Goal: Communication & Community: Answer question/provide support

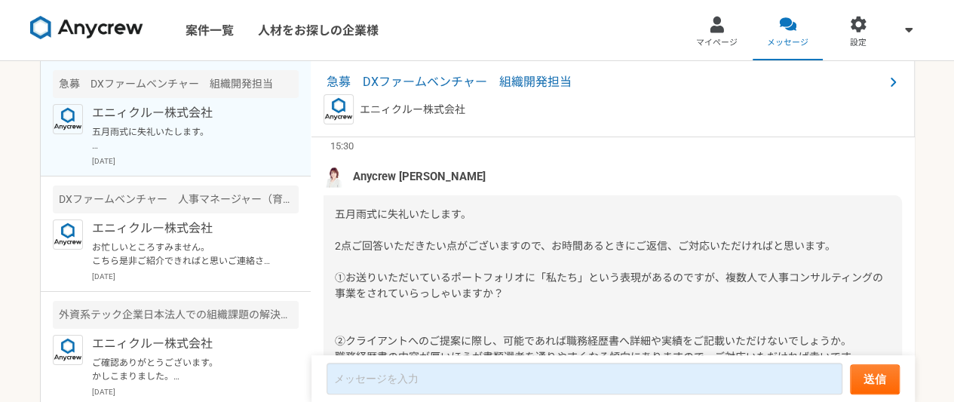
scroll to position [2349, 0]
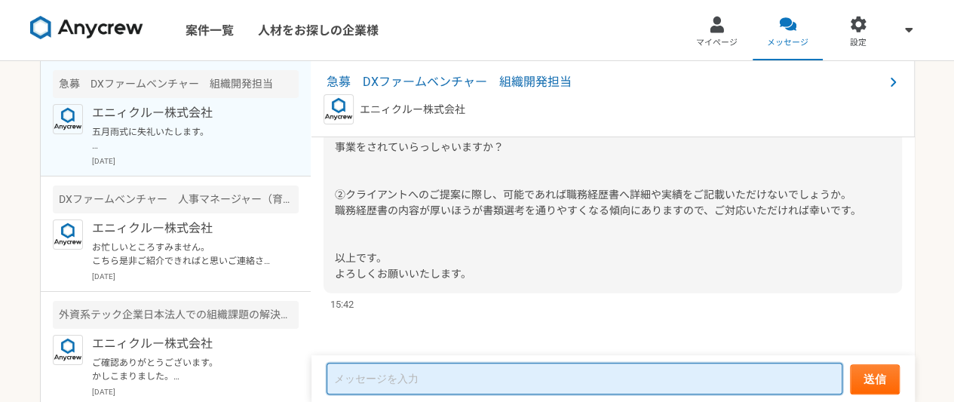
click at [733, 378] on textarea at bounding box center [584, 379] width 516 height 32
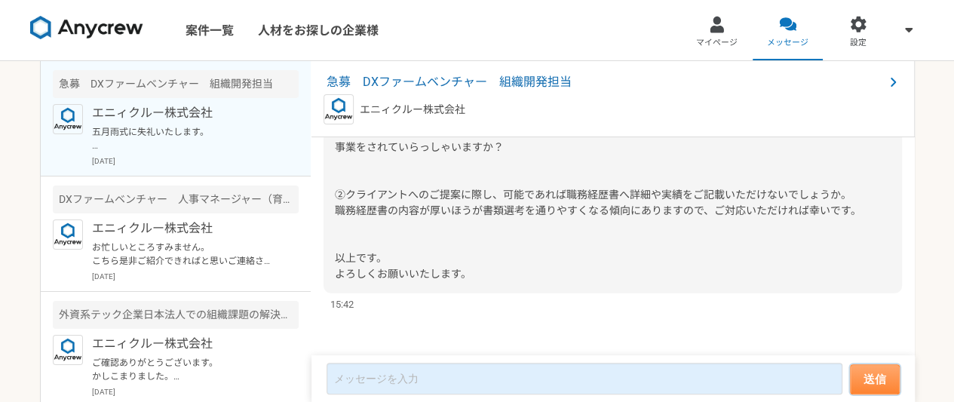
click at [870, 381] on button "送信" at bounding box center [875, 379] width 50 height 30
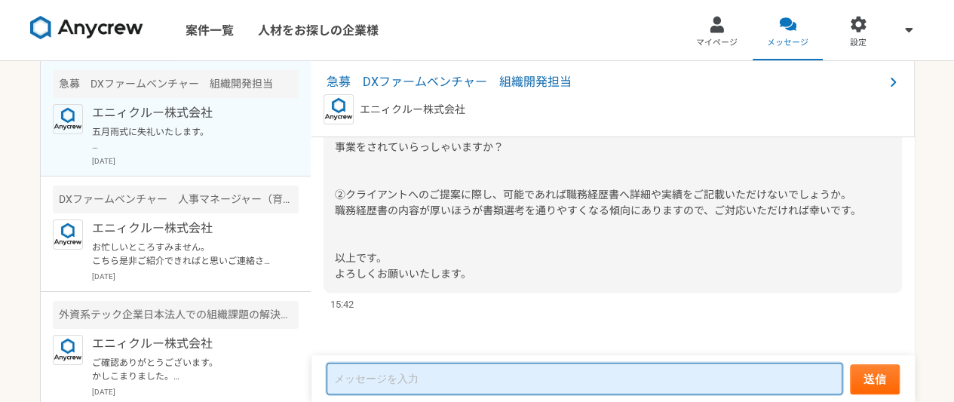
click at [689, 387] on textarea at bounding box center [584, 379] width 516 height 32
click at [423, 367] on textarea at bounding box center [584, 379] width 516 height 32
click at [421, 381] on textarea at bounding box center [584, 379] width 516 height 32
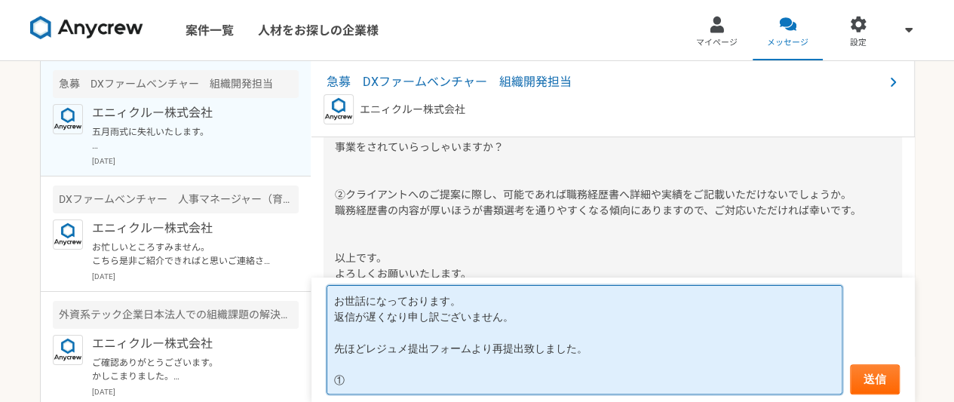
scroll to position [2318, 0]
click at [395, 378] on textarea "お世話になっております。 返信が遅くなり申し訳ございません。 先ほどレジュメ提出フォームより再提出致しました。 ①" at bounding box center [584, 339] width 516 height 109
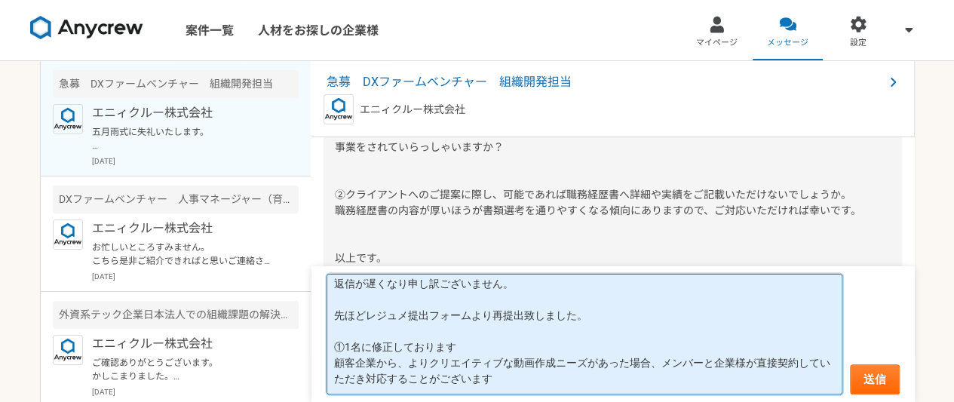
scroll to position [44, 0]
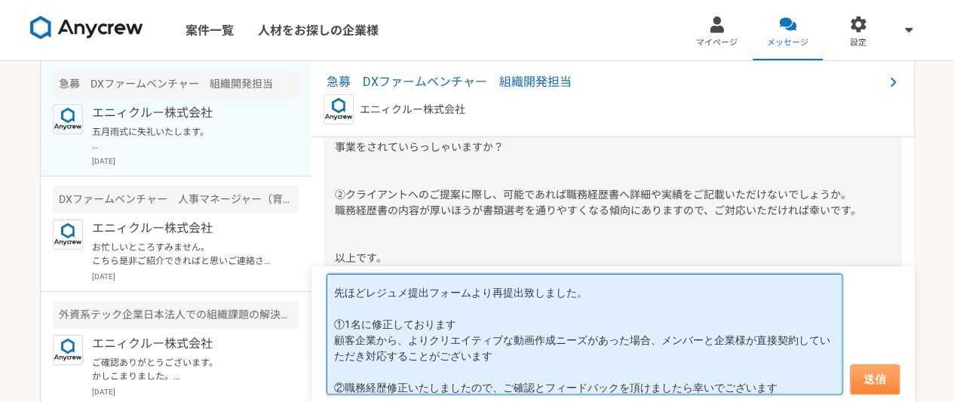
type textarea "お世話になっております。 返信が遅くなり申し訳ございません。 先ほどレジュメ提出フォームより再提出致しました。 ①1名に修正しております 顧客企業から、よりク…"
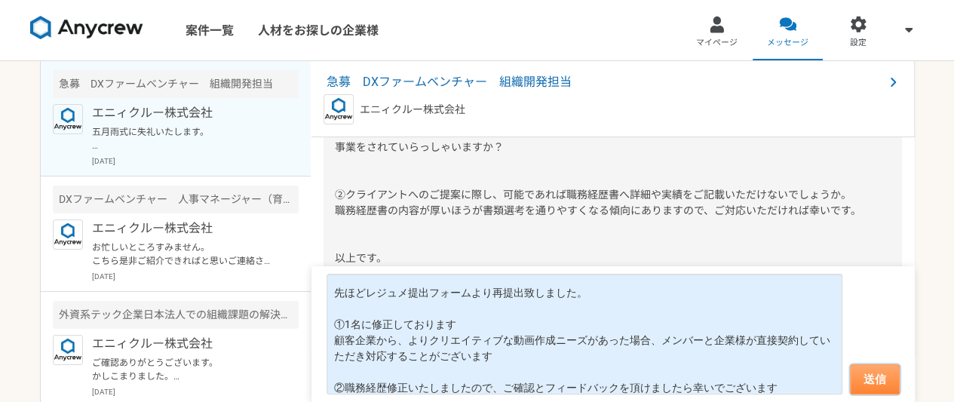
click at [888, 389] on button "送信" at bounding box center [875, 379] width 50 height 30
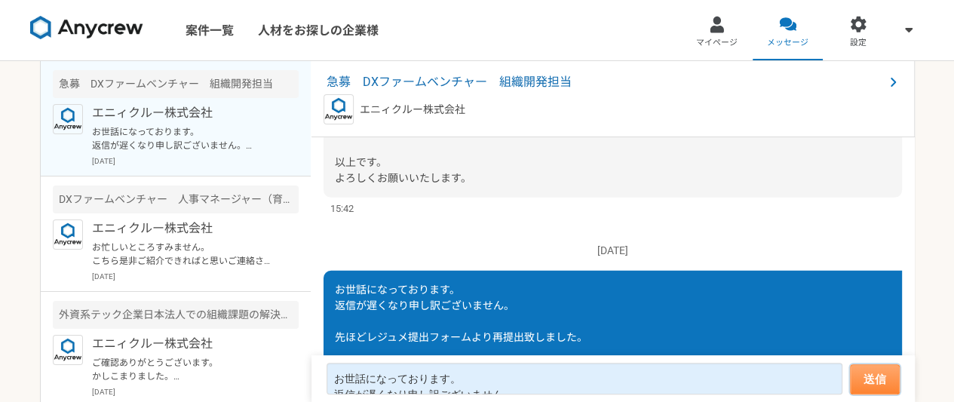
scroll to position [2603, 0]
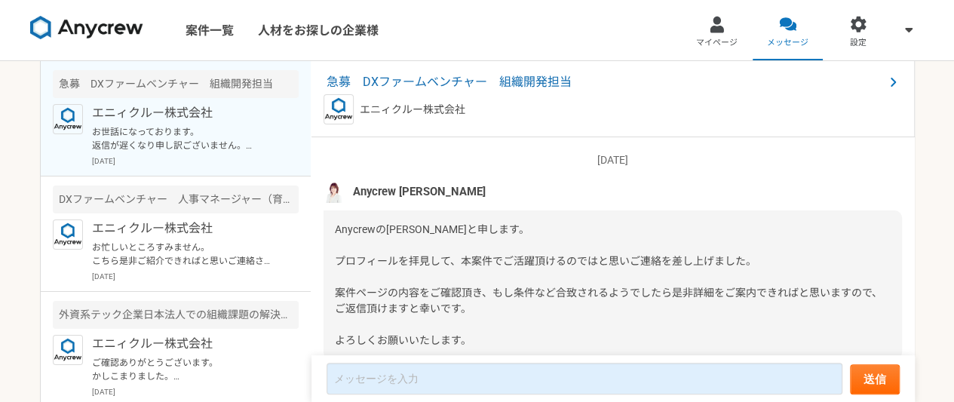
scroll to position [2603, 0]
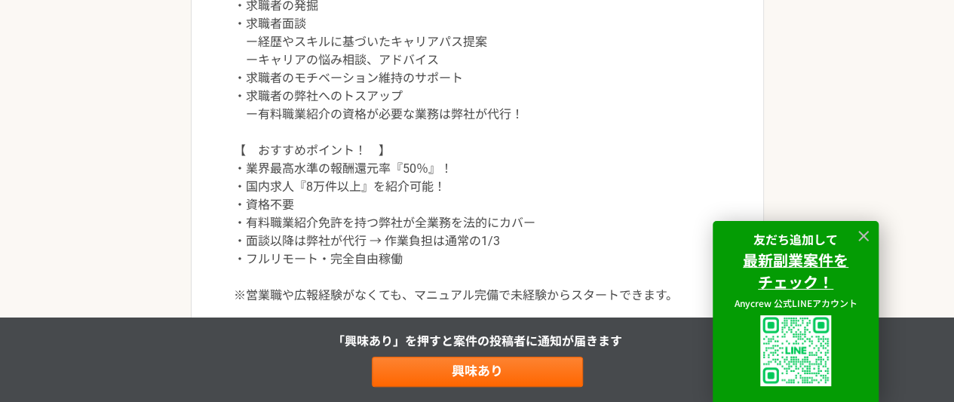
scroll to position [620, 0]
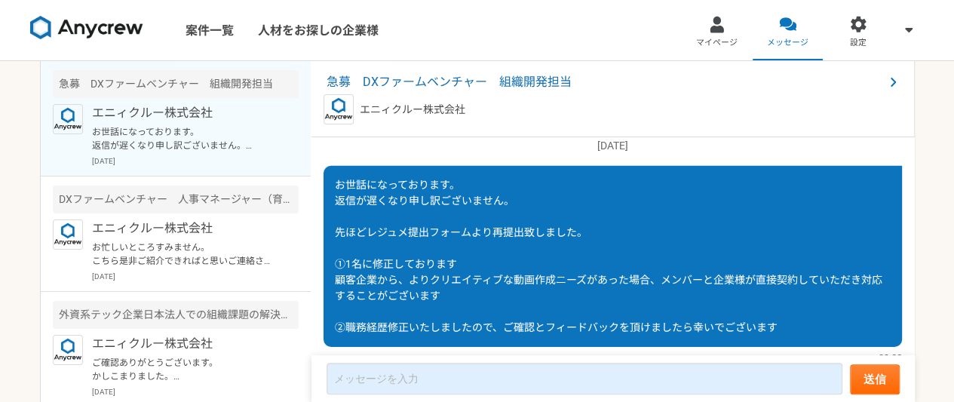
scroll to position [2603, 0]
